Goal: Navigation & Orientation: Find specific page/section

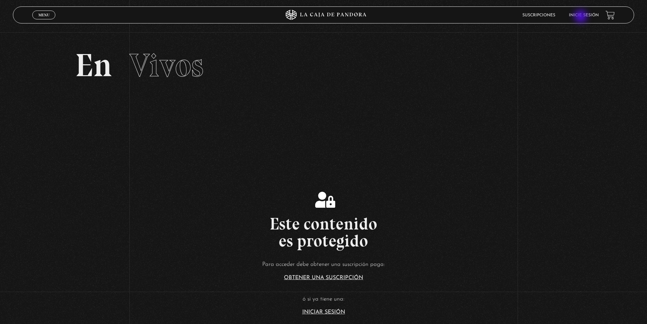
click at [581, 17] on link "Inicie sesión" at bounding box center [584, 15] width 30 height 4
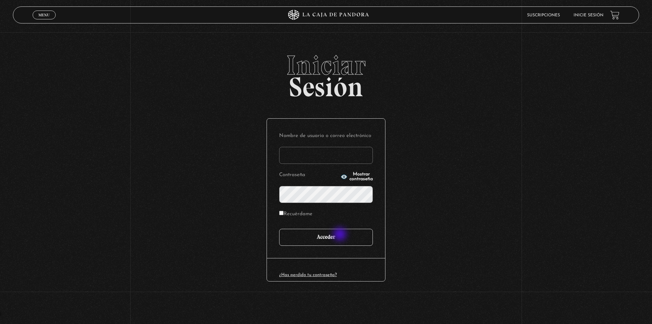
type input "CR13JORGE"
click at [333, 243] on input "Acceder" at bounding box center [326, 237] width 94 height 17
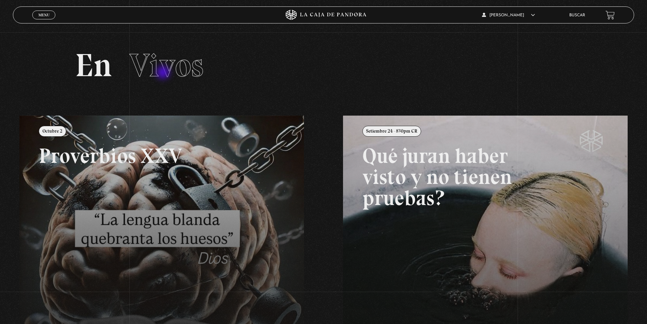
click at [164, 73] on span "Vivos" at bounding box center [166, 65] width 74 height 39
drag, startPoint x: 172, startPoint y: 70, endPoint x: 169, endPoint y: 70, distance: 3.7
click at [169, 70] on span "Vivos" at bounding box center [166, 65] width 74 height 39
drag, startPoint x: 105, startPoint y: 68, endPoint x: 102, endPoint y: 65, distance: 4.3
click at [104, 68] on h2 "En Vivos" at bounding box center [323, 65] width 497 height 32
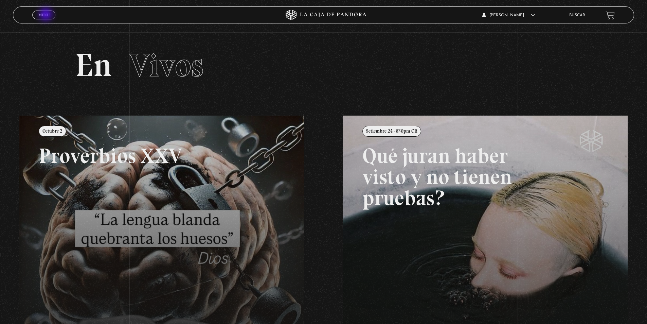
click at [46, 15] on span "Menu" at bounding box center [43, 15] width 11 height 4
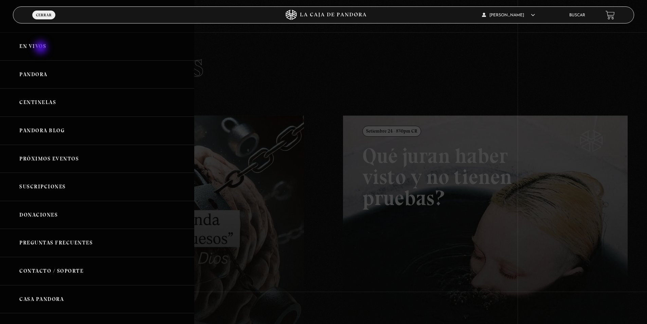
click at [41, 48] on link "En vivos" at bounding box center [97, 46] width 194 height 28
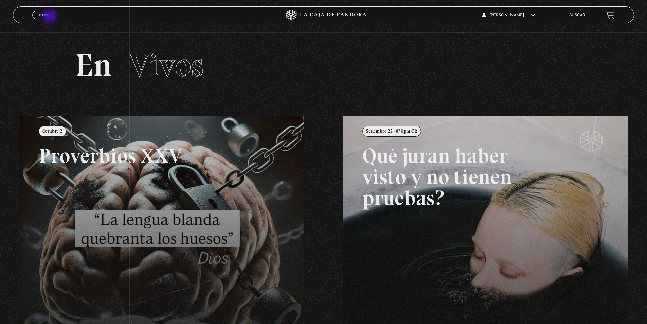
click at [50, 17] on link "Menu Cerrar" at bounding box center [43, 15] width 23 height 9
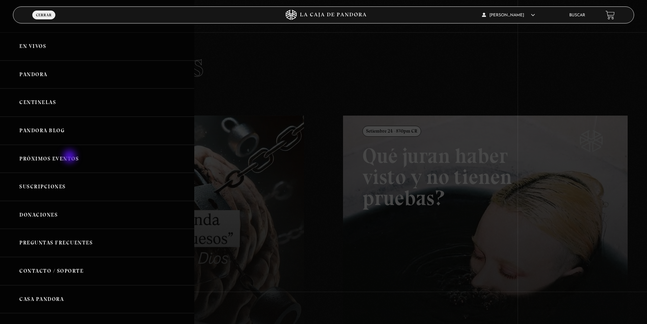
click at [70, 157] on link "Próximos Eventos" at bounding box center [97, 159] width 194 height 28
